Goal: Information Seeking & Learning: Learn about a topic

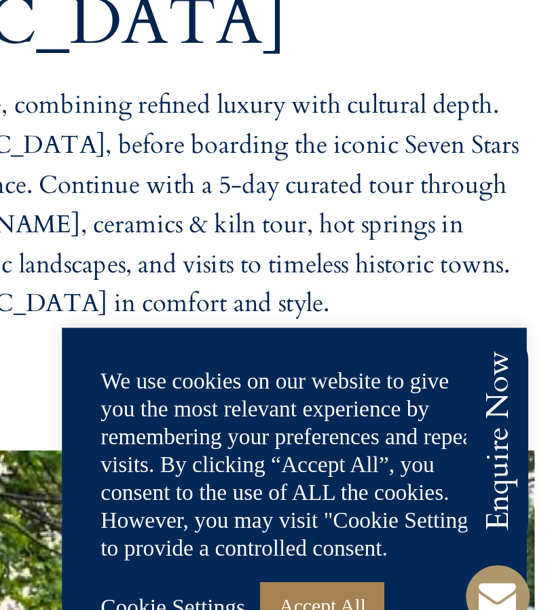
scroll to position [518, 0]
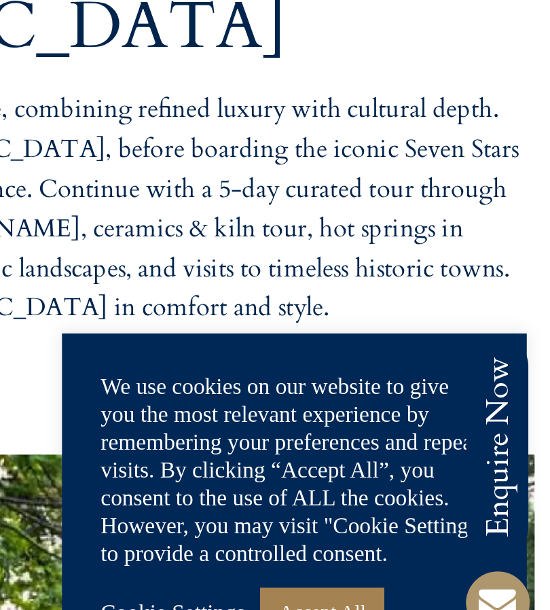
click at [423, 559] on link "Accept All" at bounding box center [450, 569] width 54 height 21
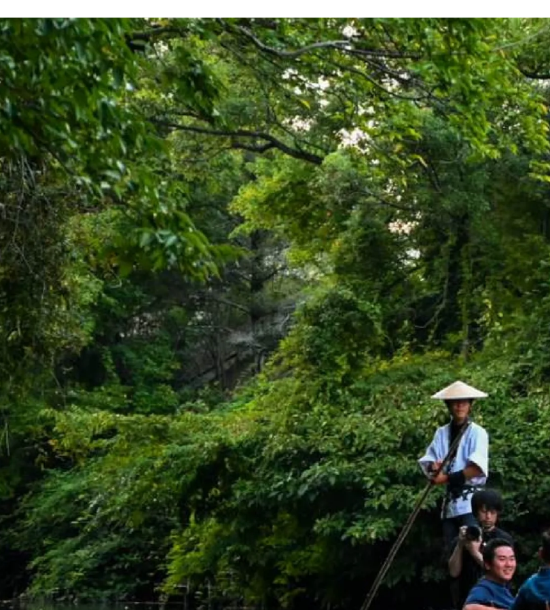
scroll to position [915, 0]
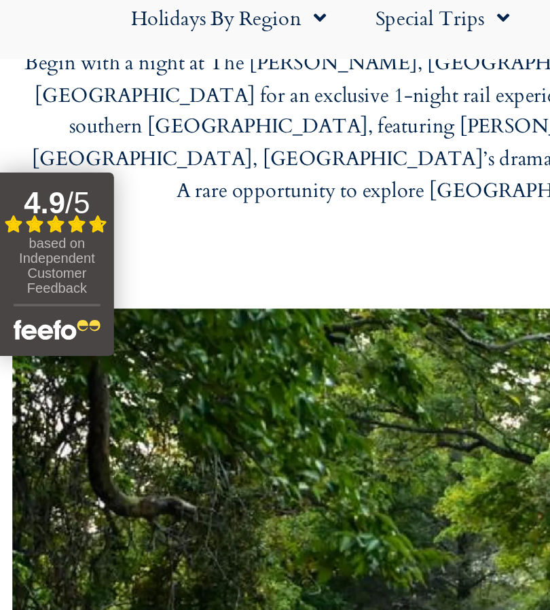
click at [90, 160] on div "The Soul of Japan: Discovering Kyushu This exclusive journey offers just two sp…" at bounding box center [275, 95] width 523 height 224
click at [87, 164] on div "The Soul of Japan: Discovering Kyushu This exclusive journey offers just two sp…" at bounding box center [275, 95] width 523 height 224
click at [68, 237] on div at bounding box center [275, 417] width 537 height 408
click at [67, 249] on div at bounding box center [275, 417] width 537 height 408
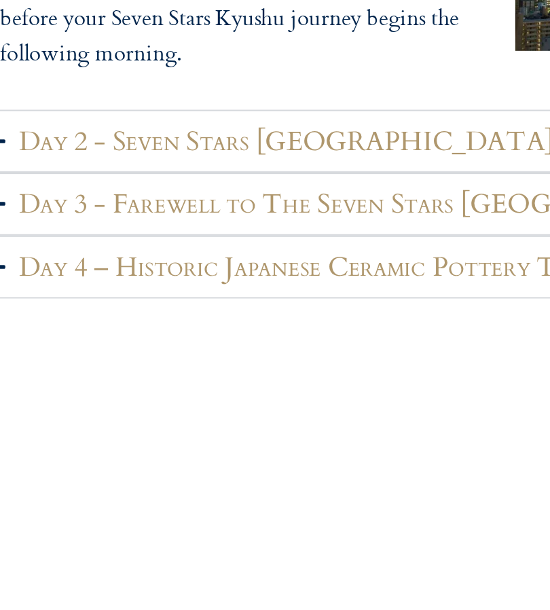
scroll to position [2052, 0]
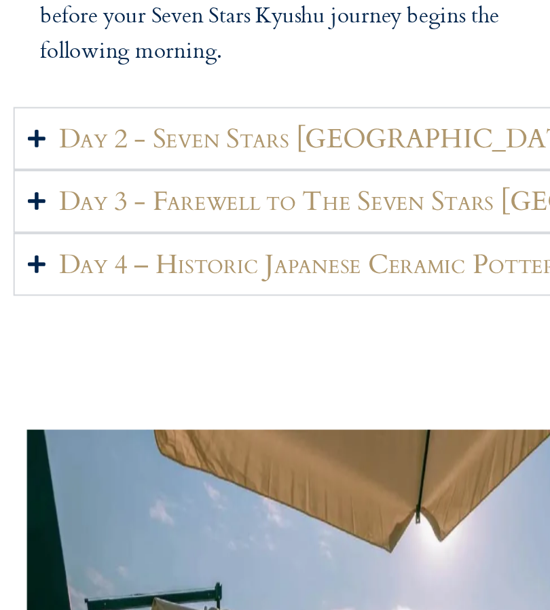
click at [171, 381] on h2 "Day 4 – Historic Japanese Ceramic Pottery Tour" at bounding box center [178, 389] width 296 height 17
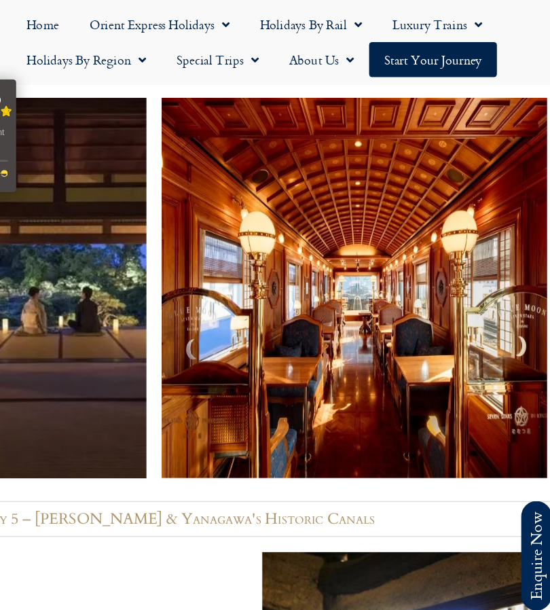
scroll to position [2843, 0]
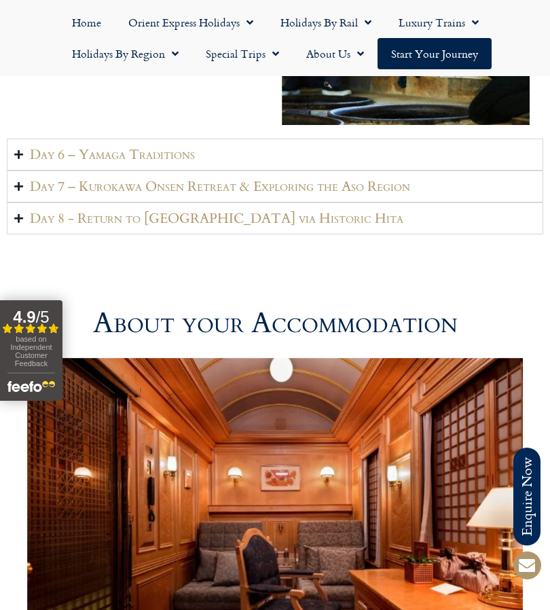
click at [48, 357] on div "based on Independent Customer Feedback" at bounding box center [31, 353] width 48 height 37
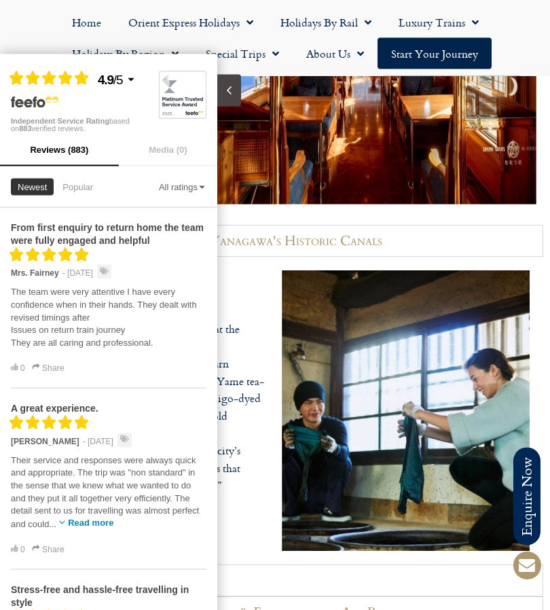
scroll to position [2978, 0]
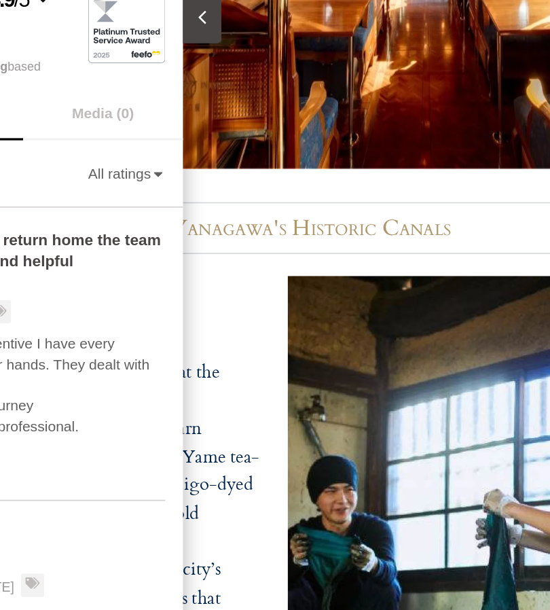
click at [262, 76] on img at bounding box center [364, 14] width 345 height 340
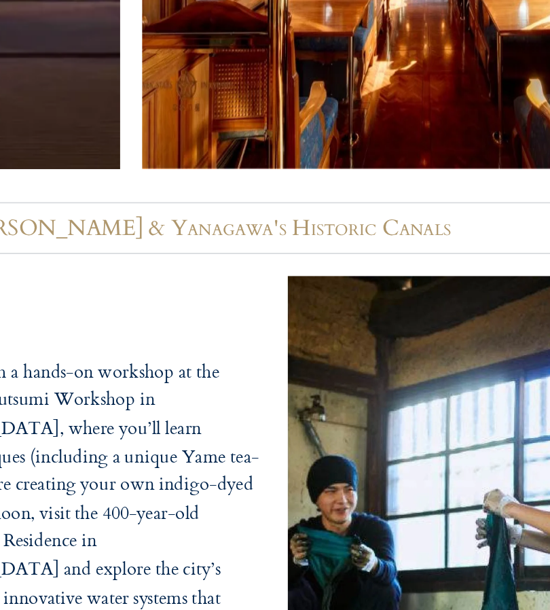
click at [259, 73] on img at bounding box center [364, 14] width 345 height 340
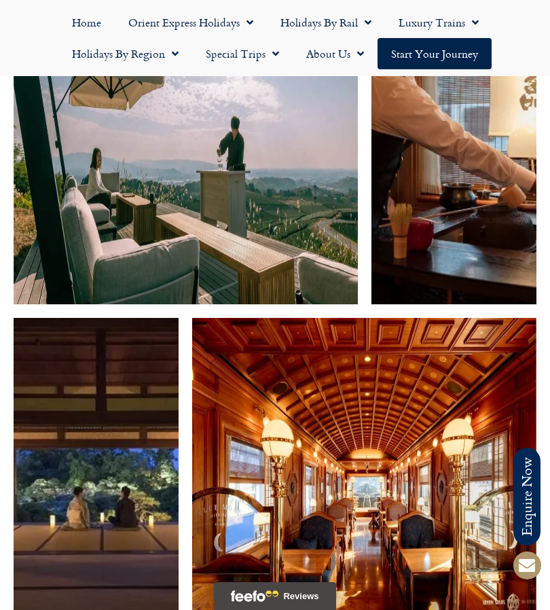
scroll to position [2508, 0]
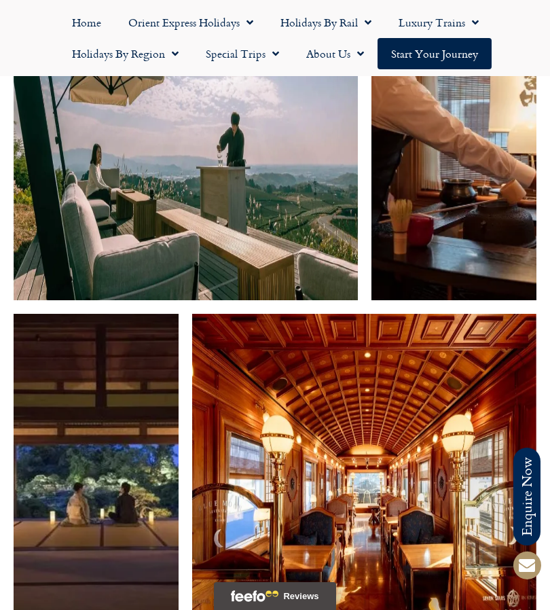
click at [111, 500] on img at bounding box center [96, 484] width 165 height 340
click at [145, 489] on img at bounding box center [96, 484] width 165 height 340
click at [130, 519] on img at bounding box center [96, 484] width 165 height 340
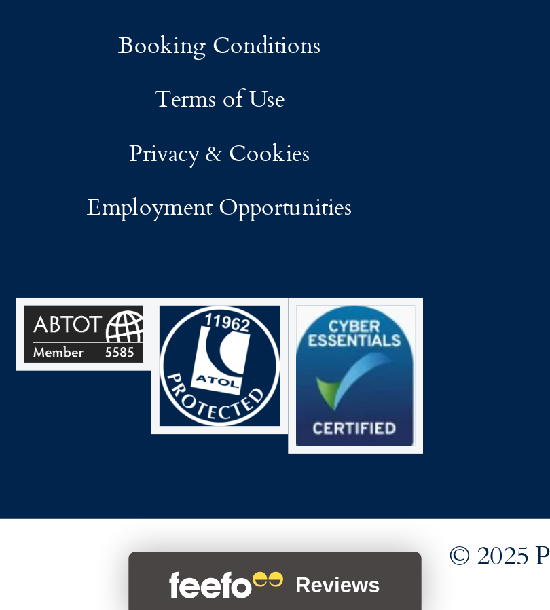
scroll to position [5376, 0]
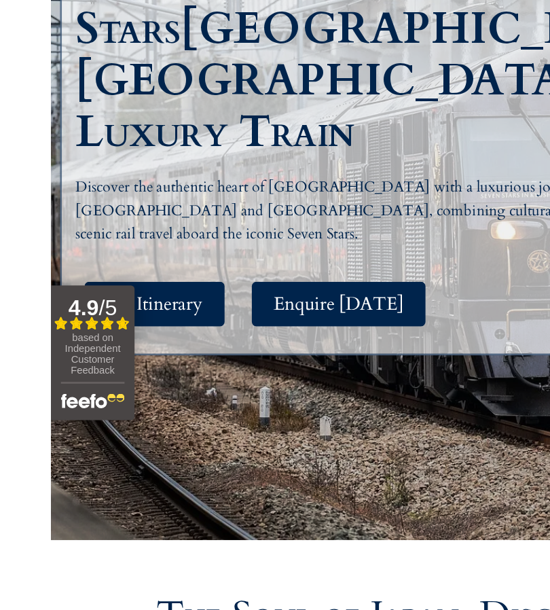
scroll to position [256, 0]
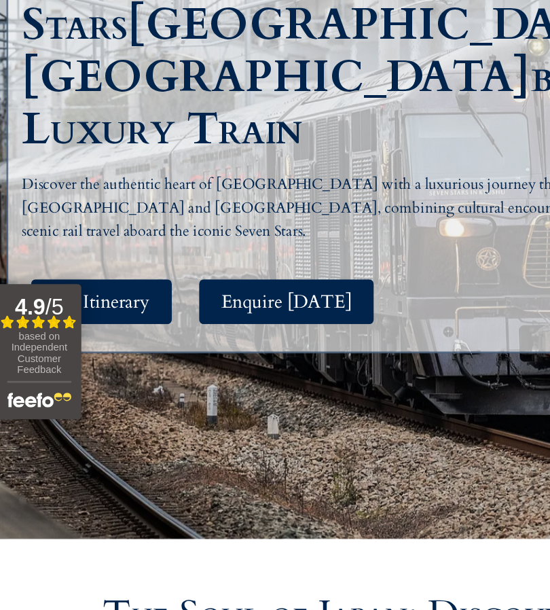
click at [103, 305] on span "See Itinerary" at bounding box center [77, 313] width 72 height 17
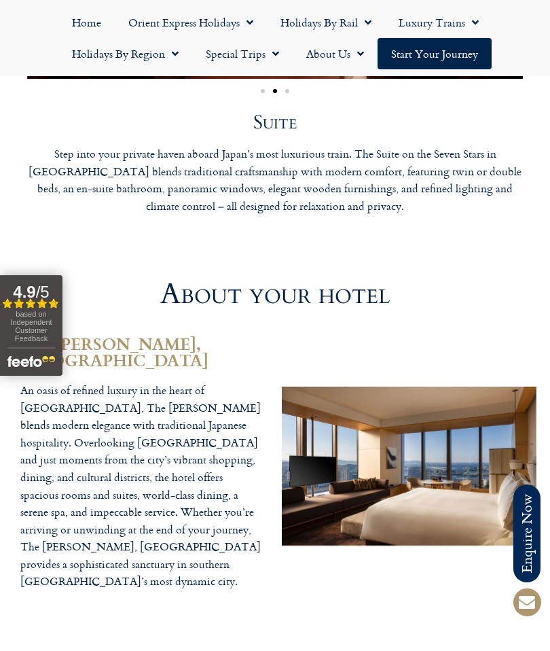
scroll to position [3999, 0]
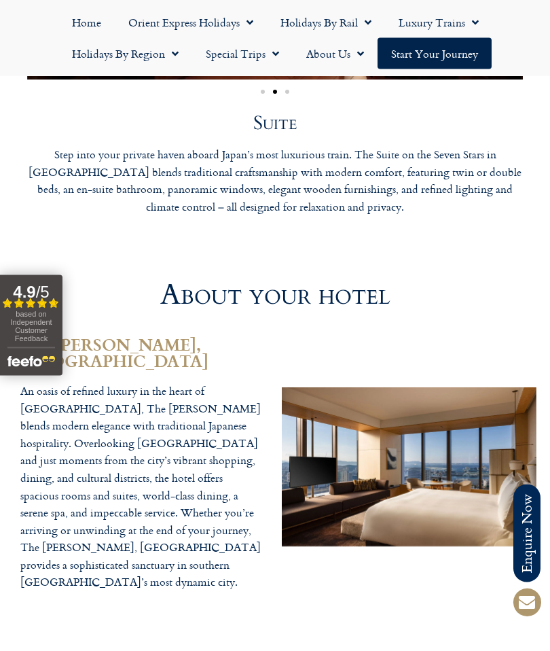
click at [550, 373] on div "The [PERSON_NAME], [GEOGRAPHIC_DATA] An oasis of refined luxury in the heart of…" at bounding box center [275, 468] width 550 height 302
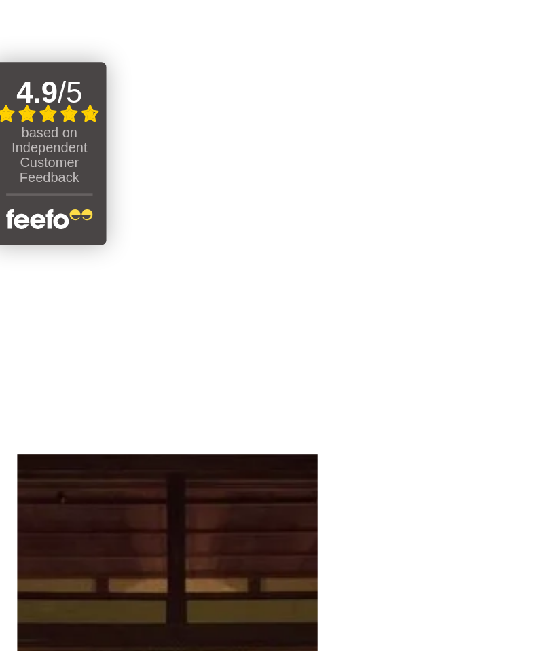
scroll to position [2293, 0]
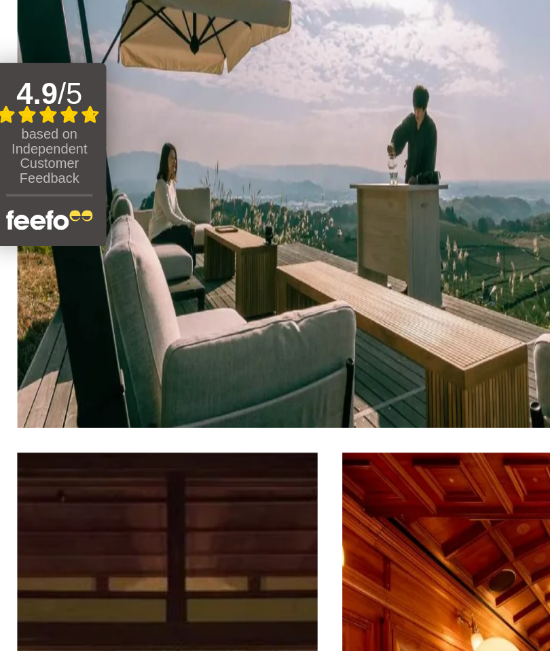
click at [0, 311] on div at bounding box center [275, 507] width 550 height 720
click at [0, 343] on div at bounding box center [275, 507] width 550 height 720
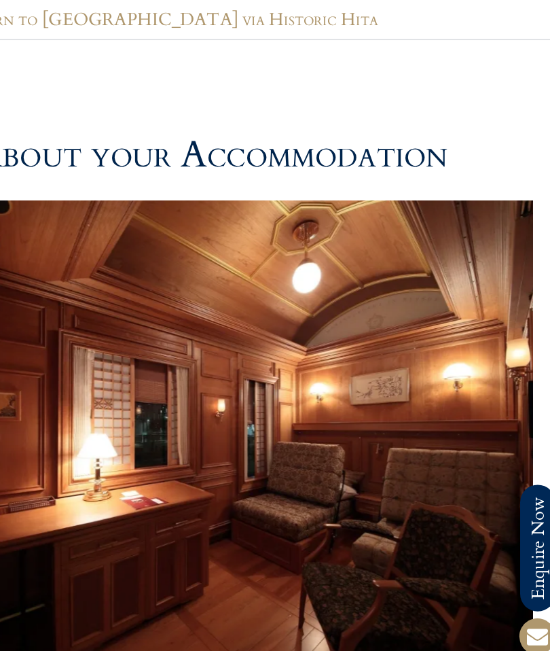
scroll to position [3581, 0]
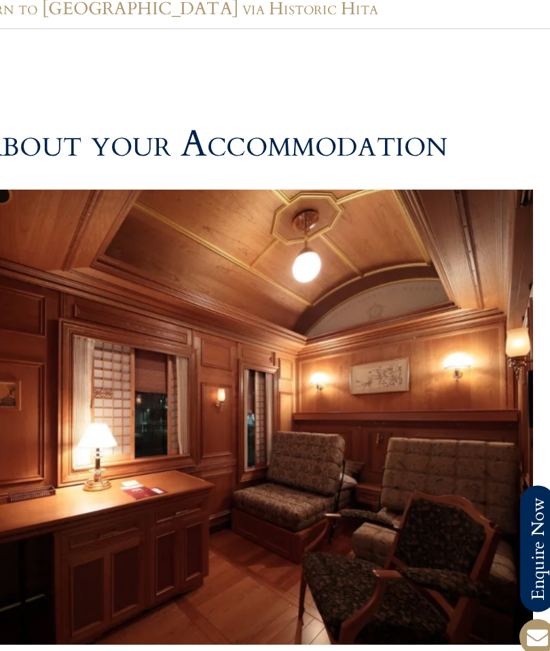
click at [229, 152] on div at bounding box center [275, 169] width 523 height 34
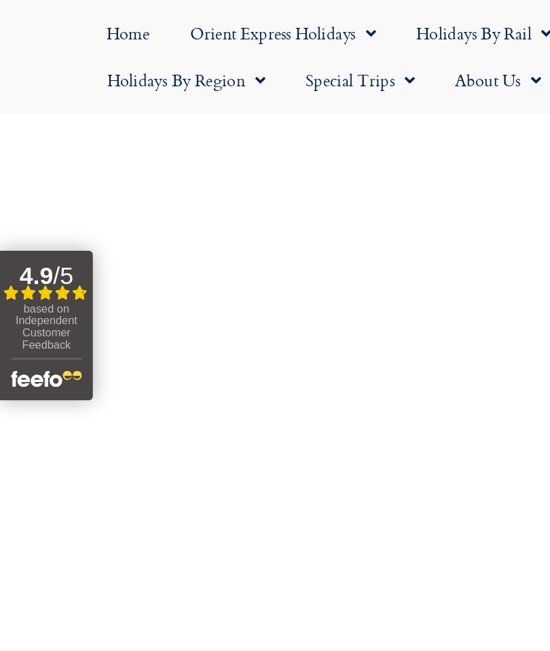
scroll to position [5029, 0]
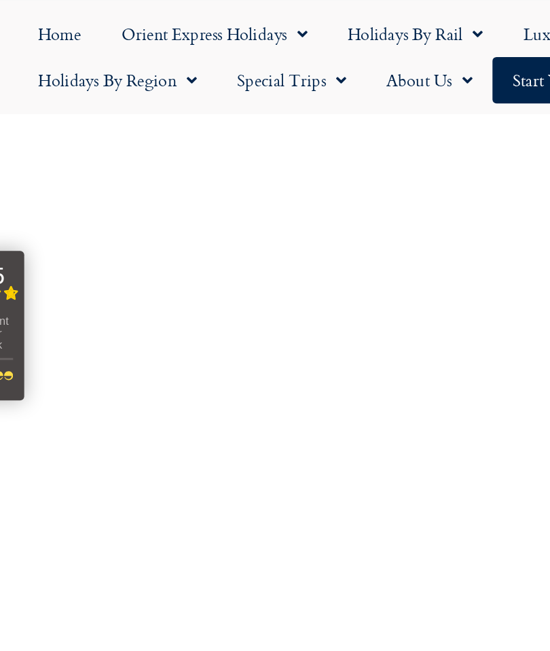
click at [7, 219] on div "based on Independent Customer Feedback" at bounding box center [31, 221] width 48 height 37
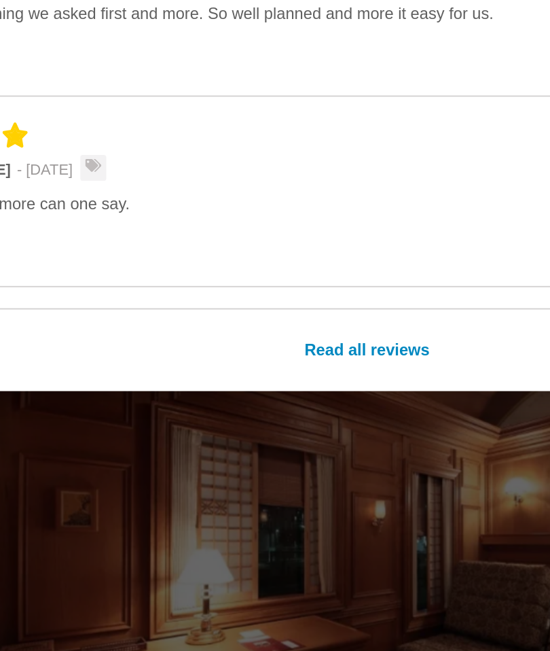
scroll to position [3452, 0]
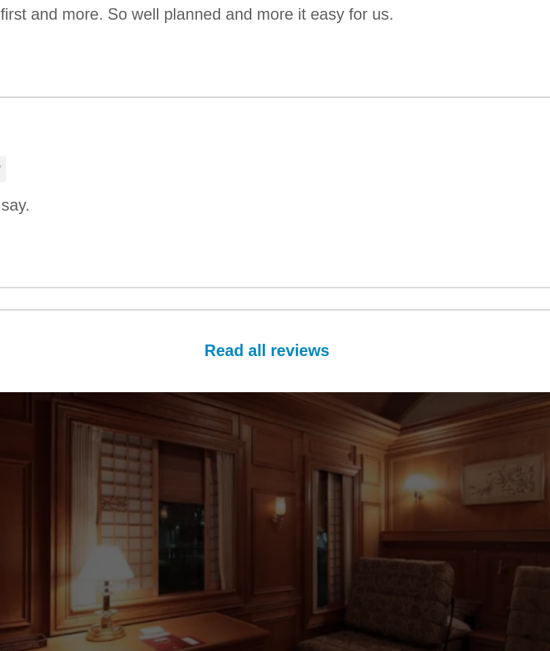
click at [188, 436] on div "Read all reviews" at bounding box center [275, 459] width 550 height 46
click at [241, 446] on link "Read all reviews" at bounding box center [275, 459] width 69 height 27
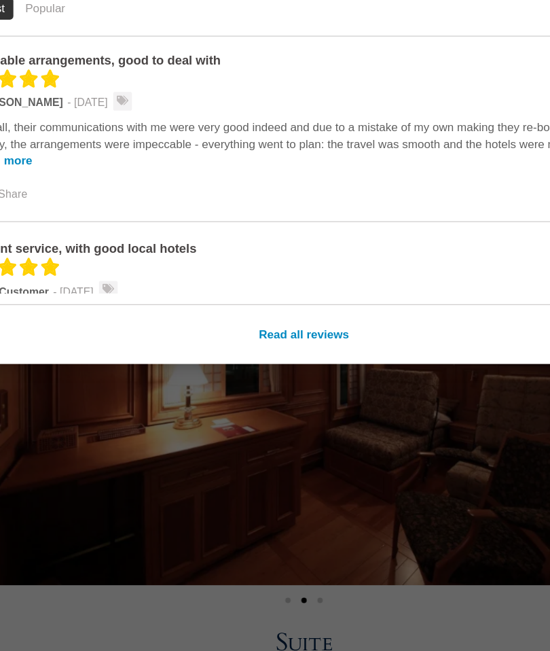
scroll to position [630, 0]
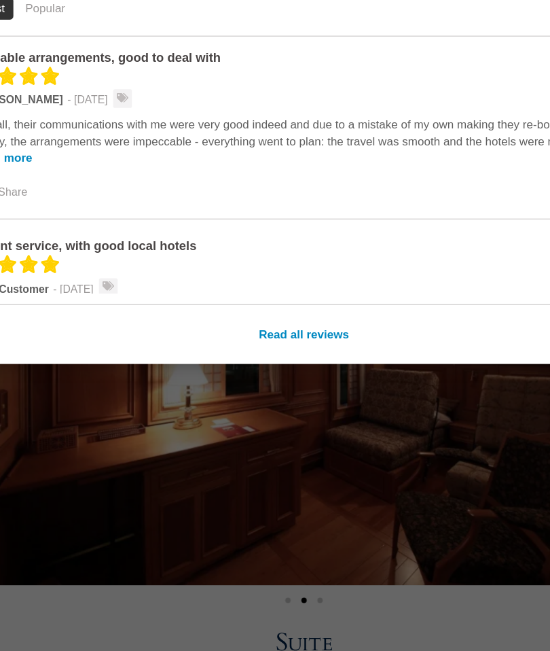
click at [251, 434] on div at bounding box center [270, 325] width 540 height 651
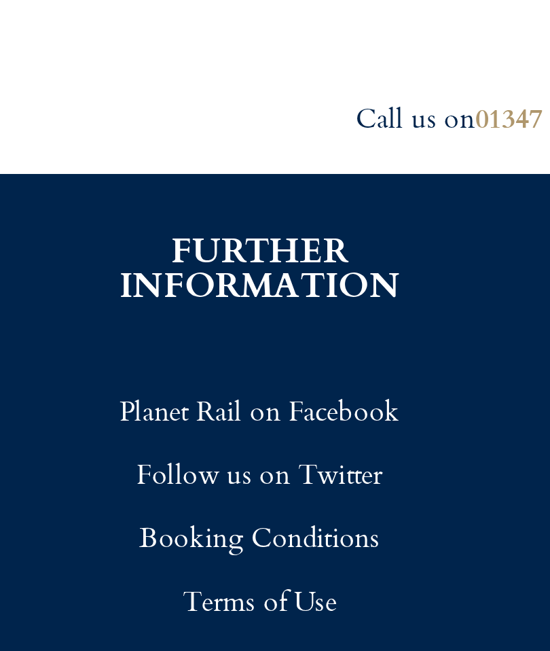
scroll to position [5159, 0]
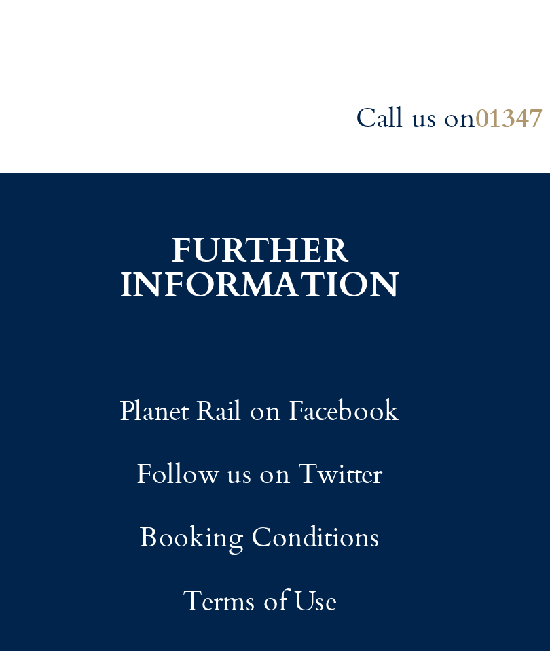
click at [111, 537] on link "Planet Rail on Facebook" at bounding box center [91, 548] width 143 height 22
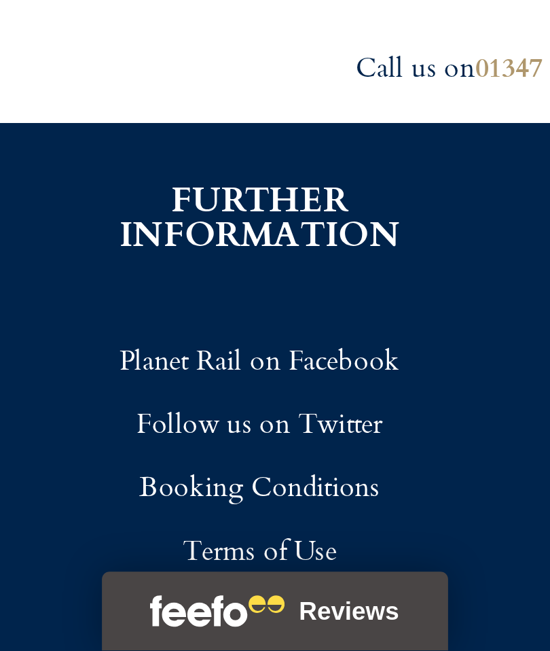
click at [113, 537] on link "Planet Rail on Facebook" at bounding box center [91, 548] width 143 height 22
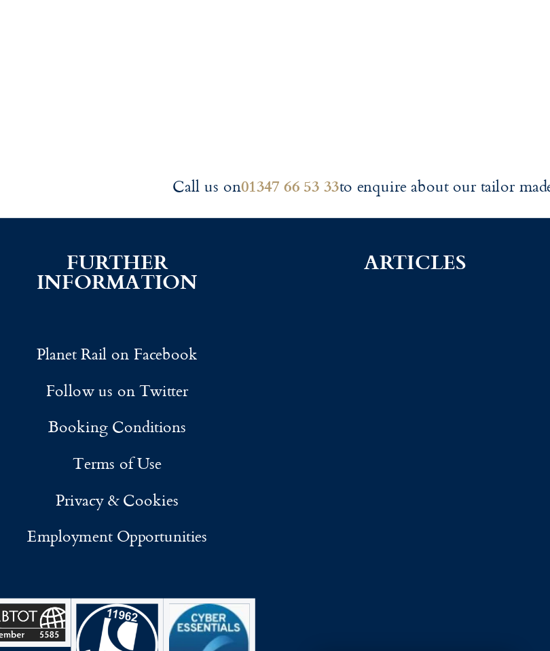
scroll to position [5160, 0]
